Goal: Find contact information: Find contact information

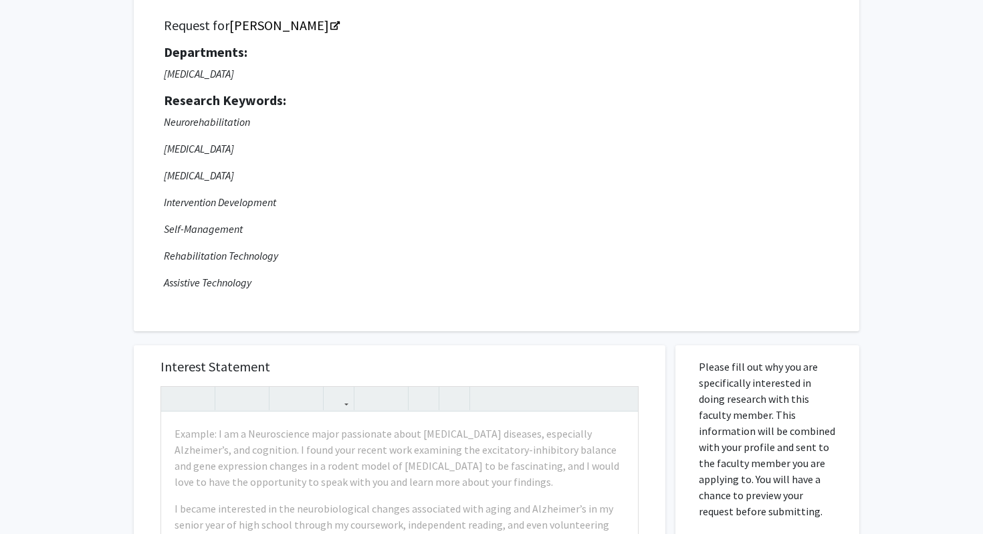
scroll to position [197, 0]
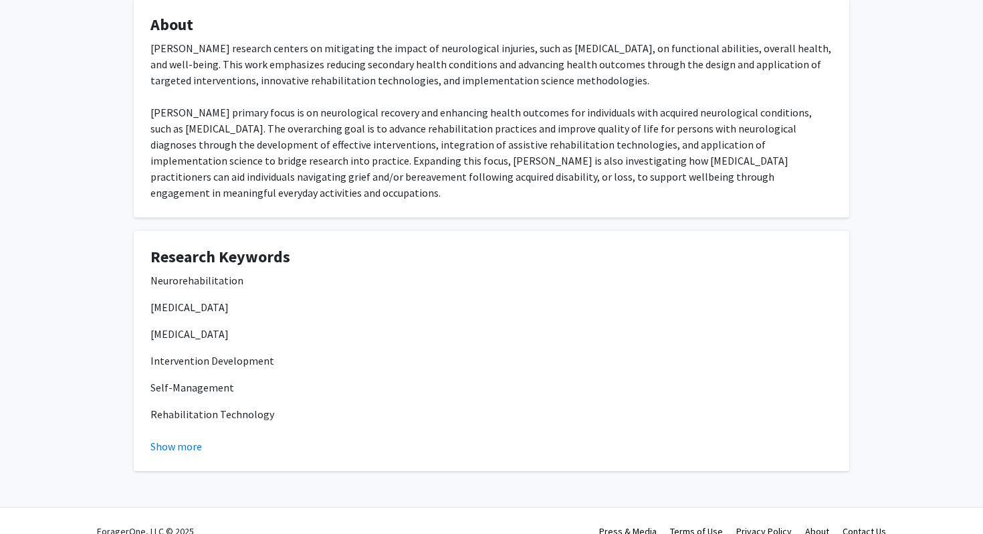
scroll to position [248, 0]
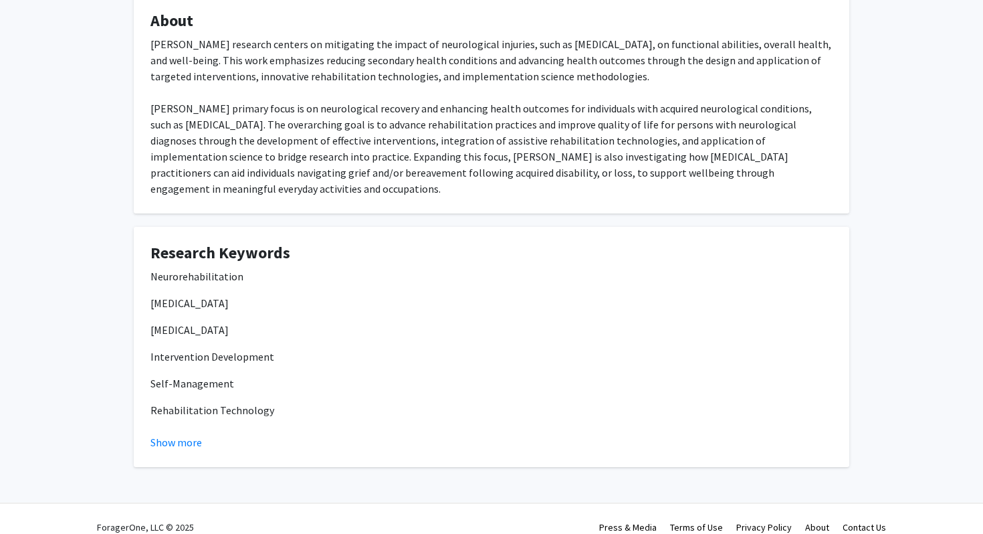
click at [177, 416] on fg-read-more "Neurorehabilitation [MEDICAL_DATA] [MEDICAL_DATA] Intervention Development Self…" at bounding box center [491, 359] width 682 height 182
click at [181, 434] on button "Show more" at bounding box center [175, 442] width 51 height 16
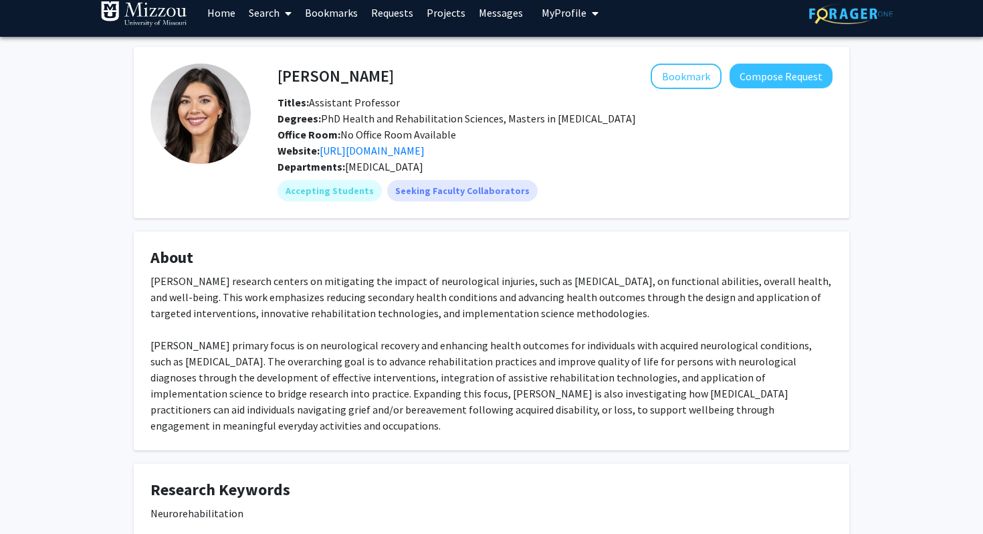
scroll to position [0, 0]
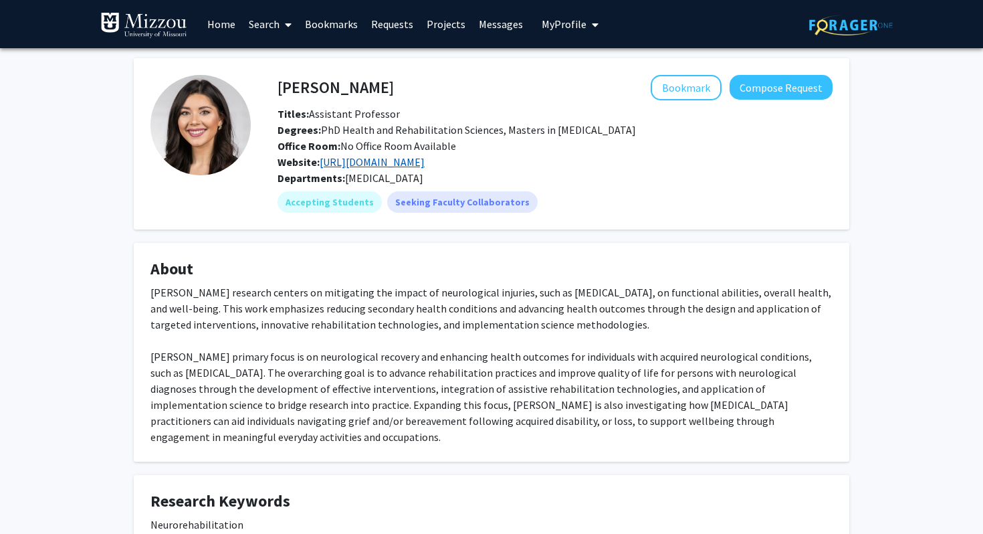
click at [425, 158] on link "[URL][DOMAIN_NAME]" at bounding box center [372, 161] width 105 height 13
